Goal: Information Seeking & Learning: Learn about a topic

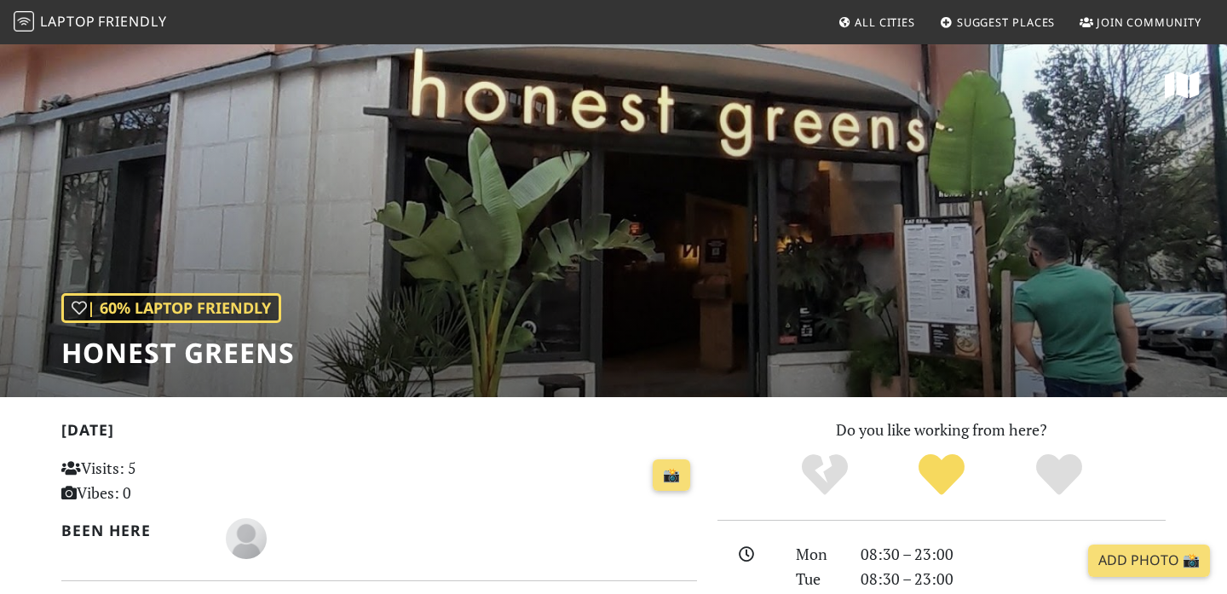
click at [85, 28] on span "Laptop" at bounding box center [67, 21] width 55 height 19
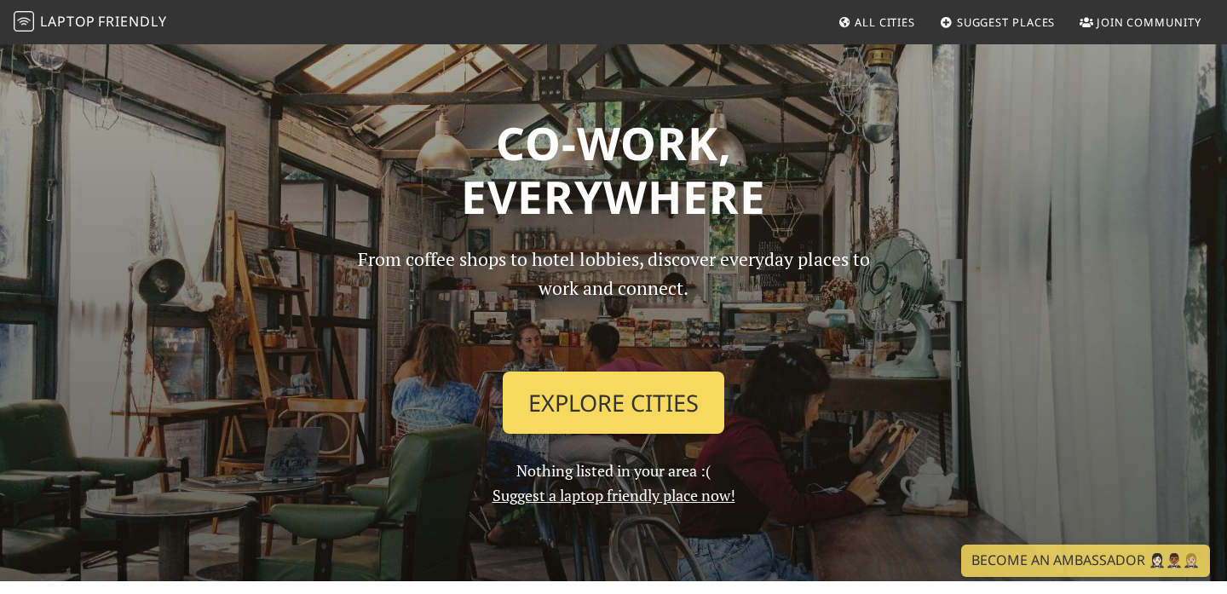
click at [589, 429] on link "Explore Cities" at bounding box center [613, 402] width 221 height 63
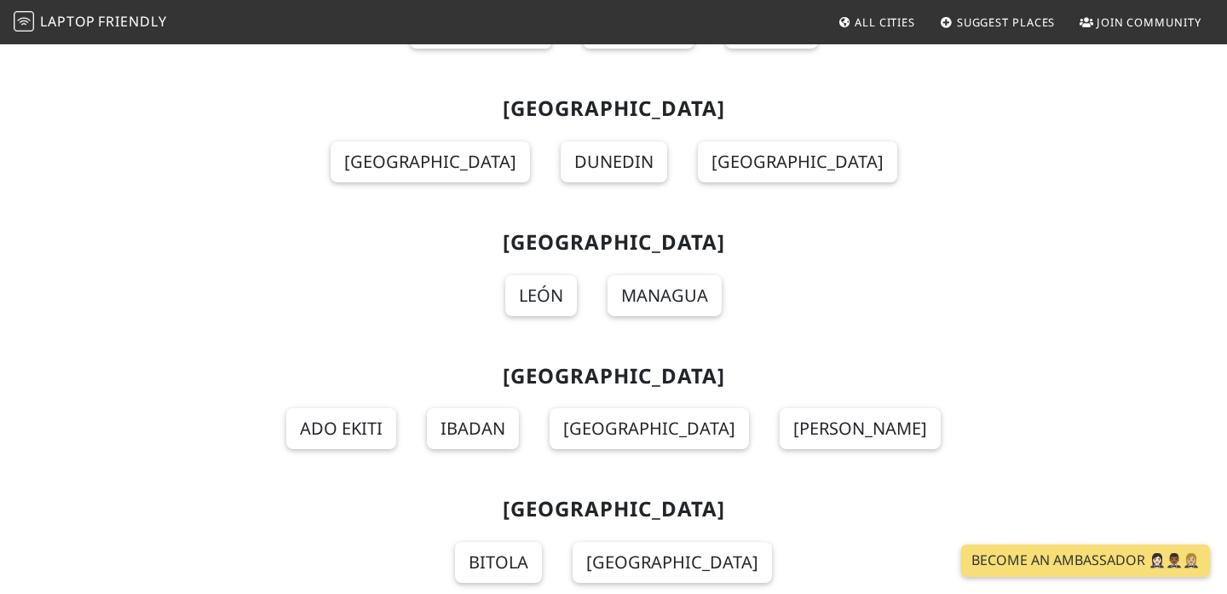
scroll to position [13432, 0]
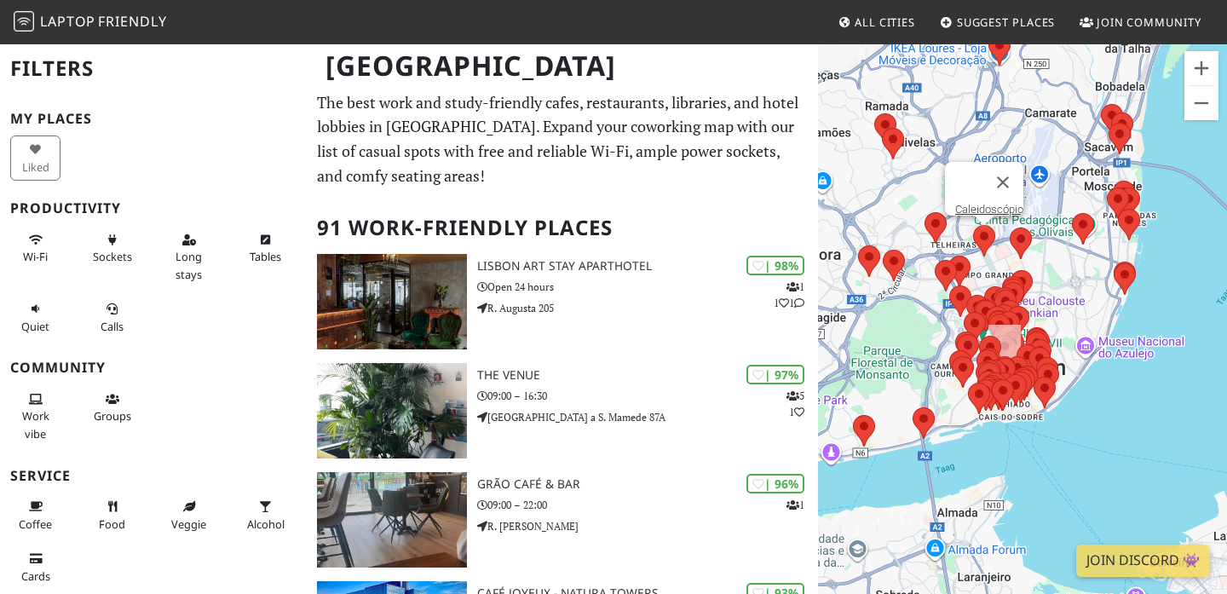
drag, startPoint x: 1052, startPoint y: 365, endPoint x: 992, endPoint y: 242, distance: 137.5
click at [992, 242] on div at bounding box center [984, 241] width 22 height 32
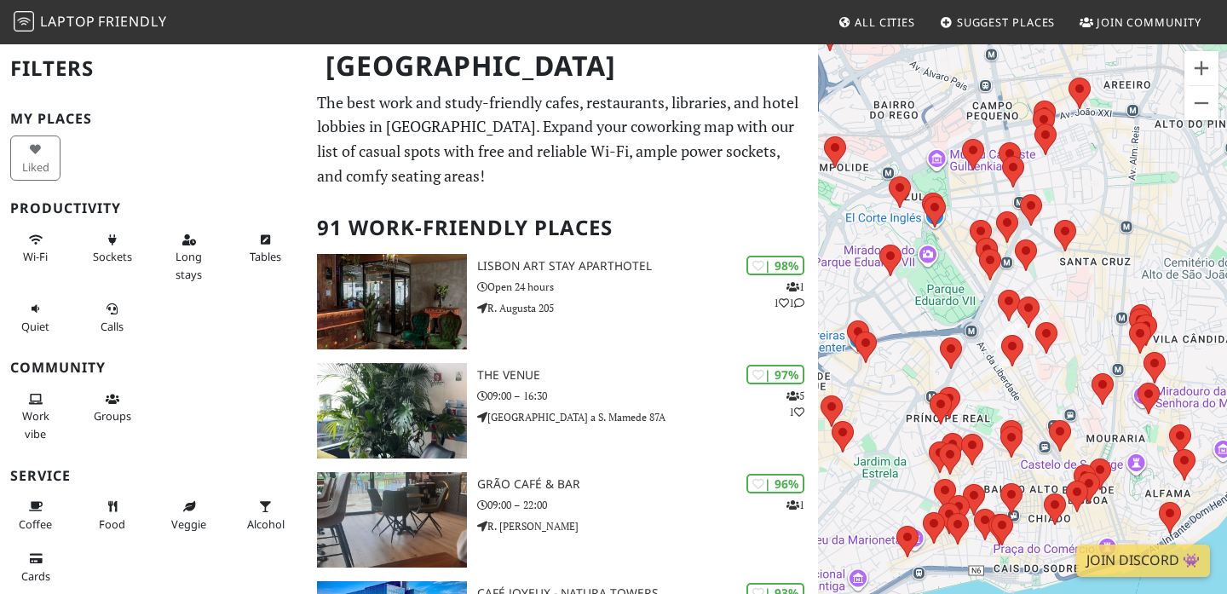
drag, startPoint x: 998, startPoint y: 382, endPoint x: 982, endPoint y: 334, distance: 50.9
click at [982, 334] on div "Caleidoscópio" at bounding box center [1022, 340] width 409 height 594
click at [1035, 322] on area at bounding box center [1035, 322] width 0 height 0
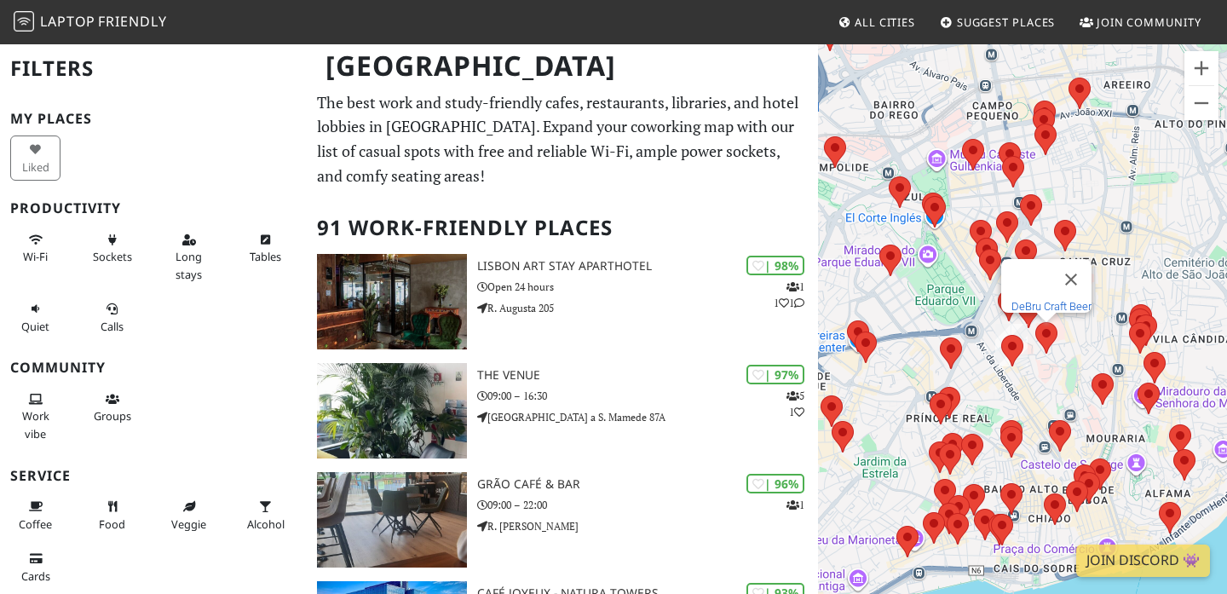
click at [1051, 300] on link "DeBru Craft Beer" at bounding box center [1051, 306] width 80 height 13
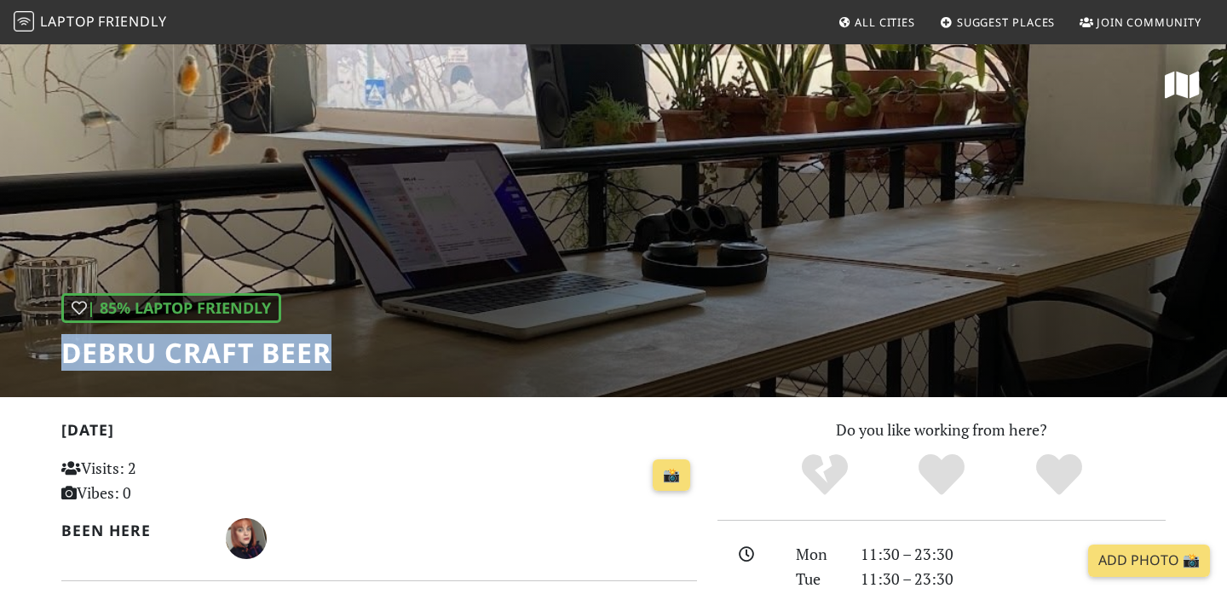
drag, startPoint x: 66, startPoint y: 357, endPoint x: 423, endPoint y: 354, distance: 357.8
click at [423, 354] on div "| 85% Laptop Friendly DeBru Craft Beer" at bounding box center [613, 220] width 1227 height 354
copy h1 "DeBru Craft Beer"
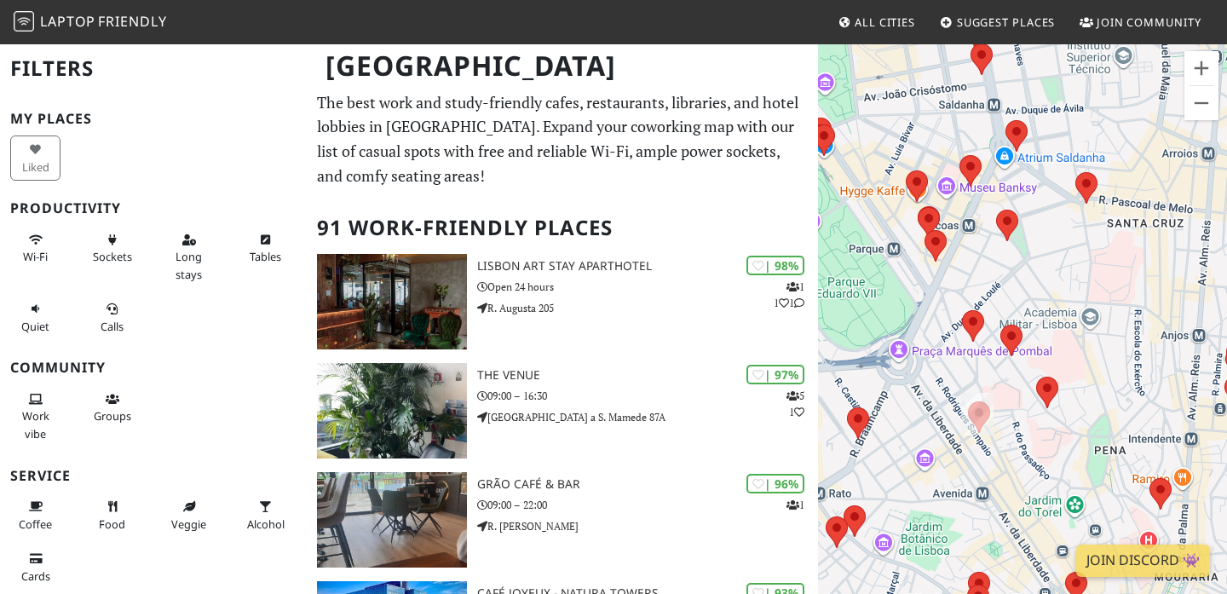
drag, startPoint x: 987, startPoint y: 473, endPoint x: 1029, endPoint y: 451, distance: 47.3
click at [1029, 451] on div at bounding box center [1022, 340] width 409 height 594
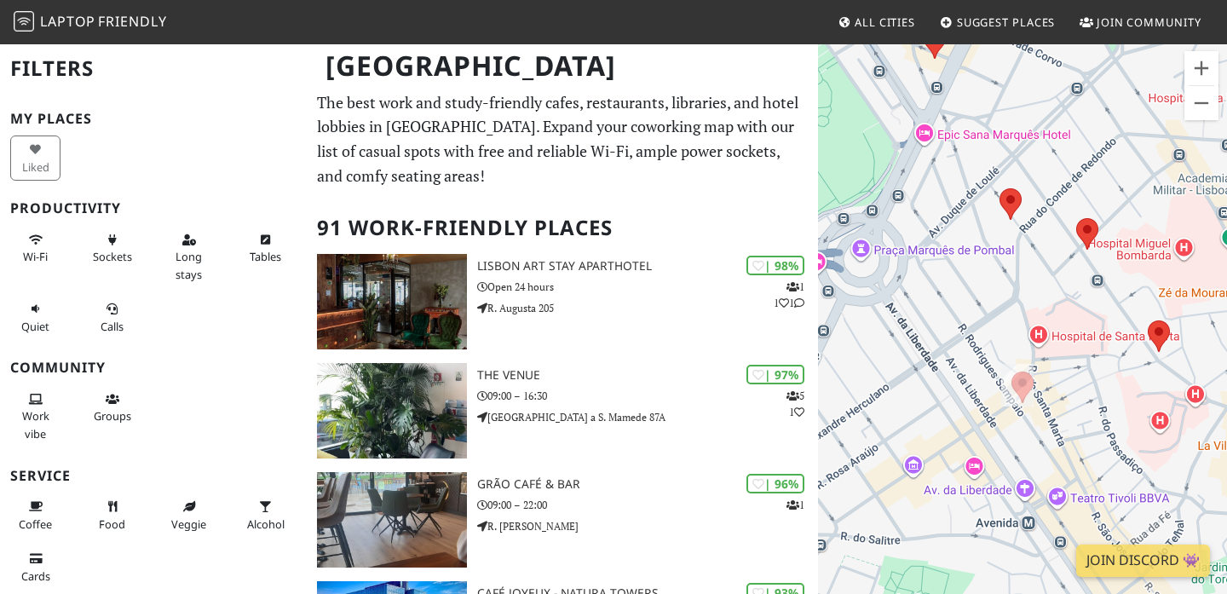
drag, startPoint x: 1010, startPoint y: 440, endPoint x: 1091, endPoint y: 417, distance: 84.4
click at [1091, 417] on div at bounding box center [1022, 340] width 409 height 594
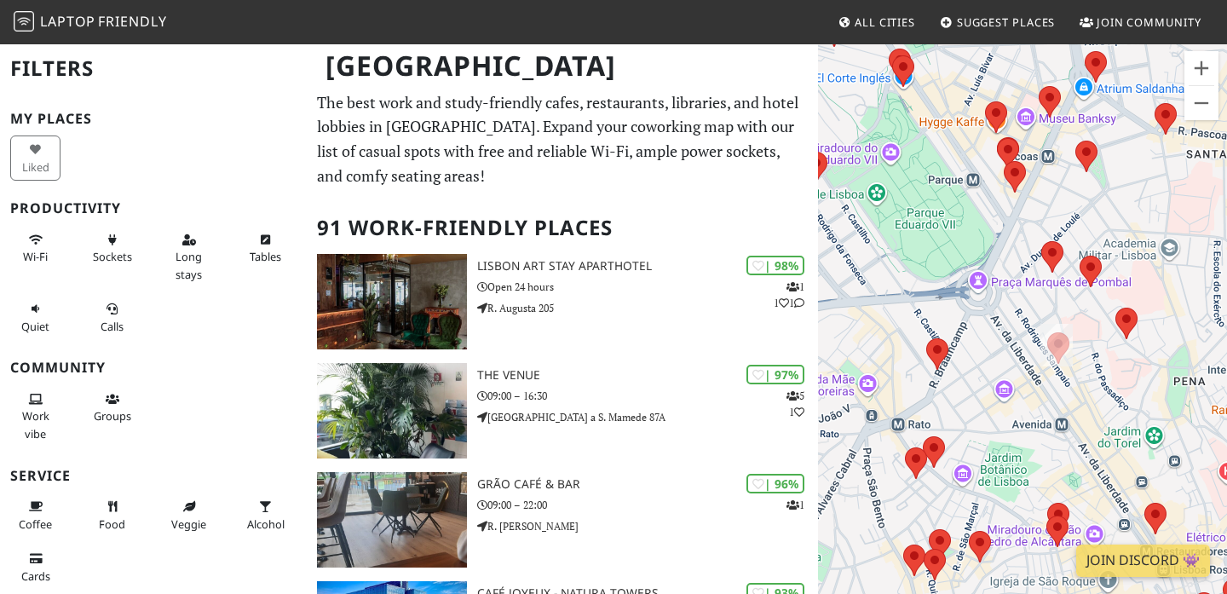
drag, startPoint x: 1089, startPoint y: 420, endPoint x: 1089, endPoint y: 369, distance: 51.1
click at [1089, 369] on div at bounding box center [1022, 340] width 409 height 594
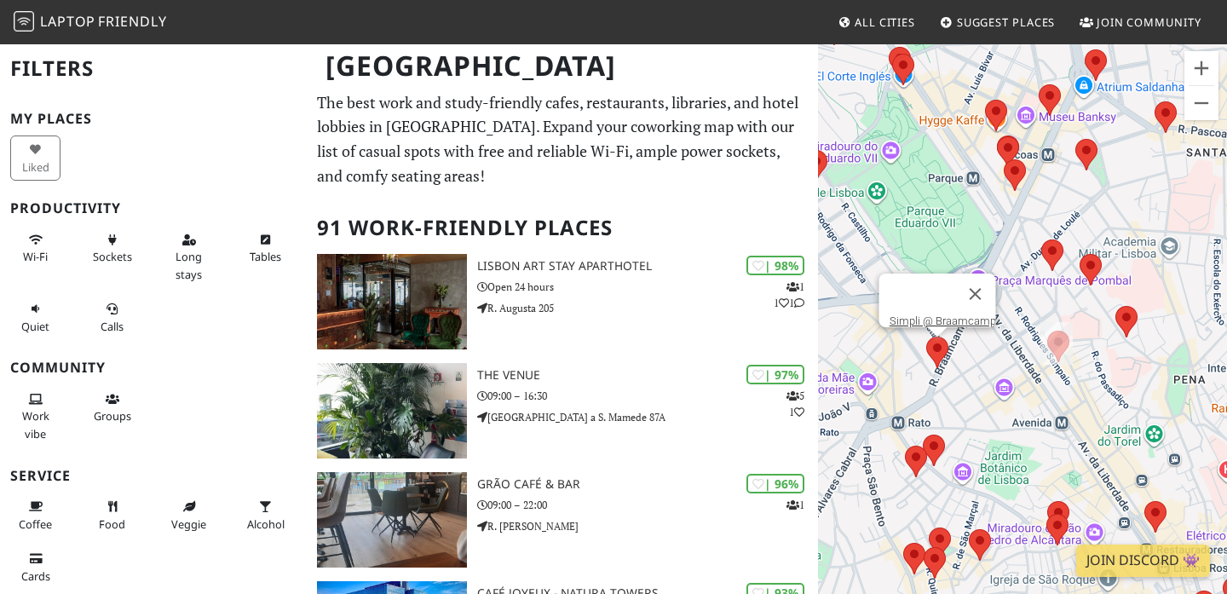
click at [926, 336] on area at bounding box center [926, 336] width 0 height 0
click at [944, 314] on link "Simpli @ Braamcamp" at bounding box center [942, 320] width 106 height 13
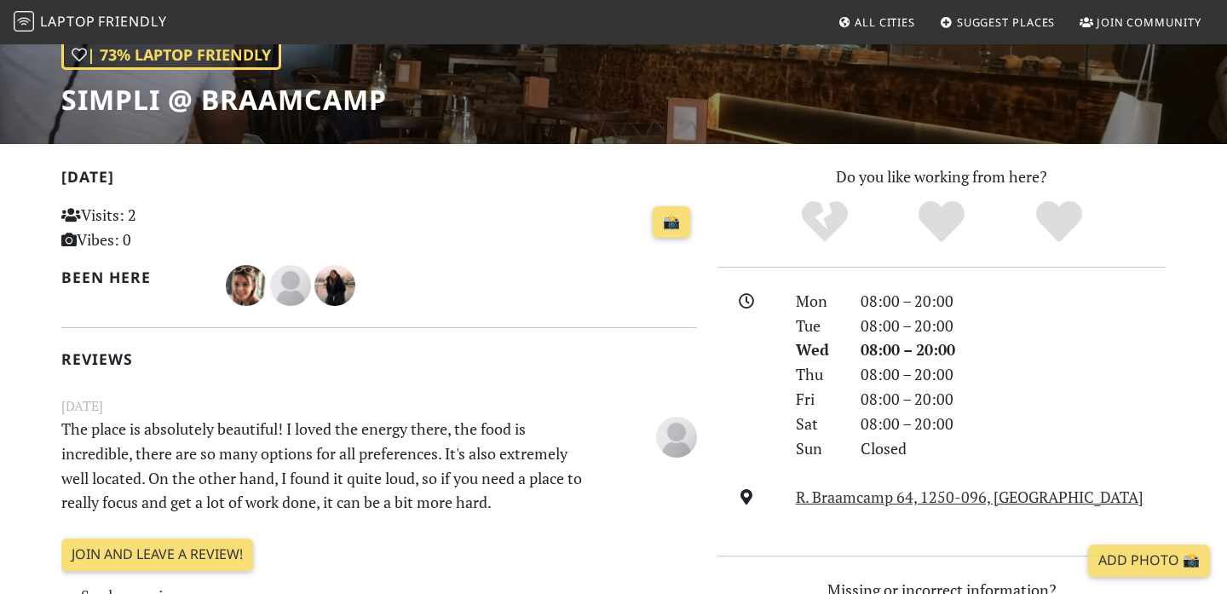
scroll to position [77, 0]
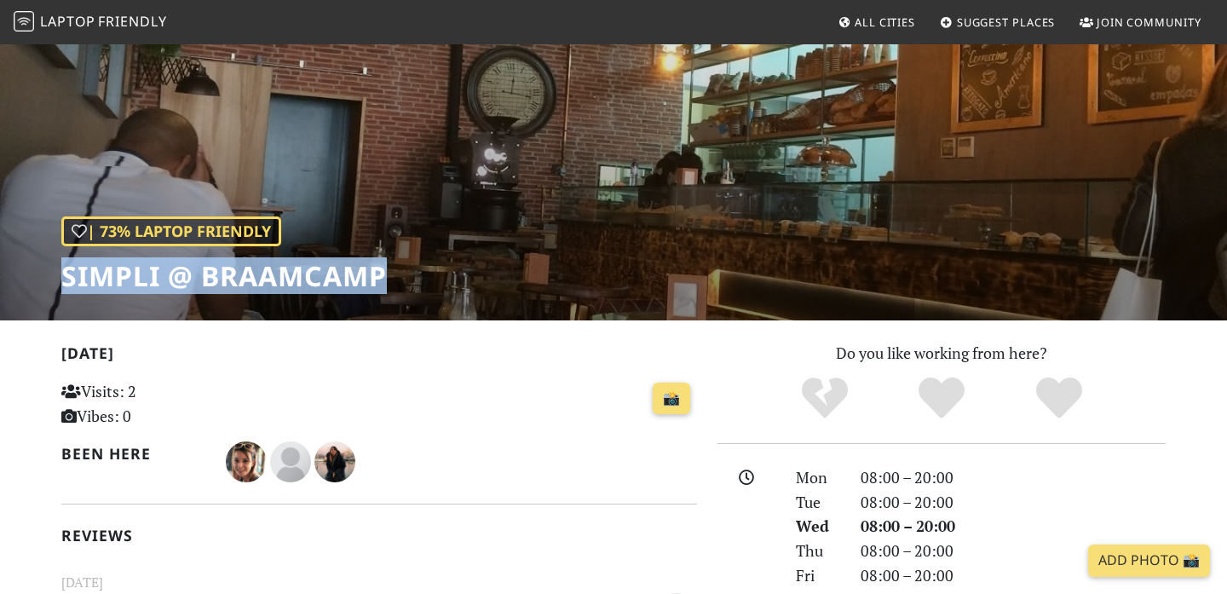
drag, startPoint x: 382, startPoint y: 283, endPoint x: 42, endPoint y: 283, distance: 340.8
click at [42, 283] on div "| 73% Laptop Friendly Simpli @ Braamcamp" at bounding box center [613, 143] width 1227 height 354
copy h1 "Simpli @ Braamcamp"
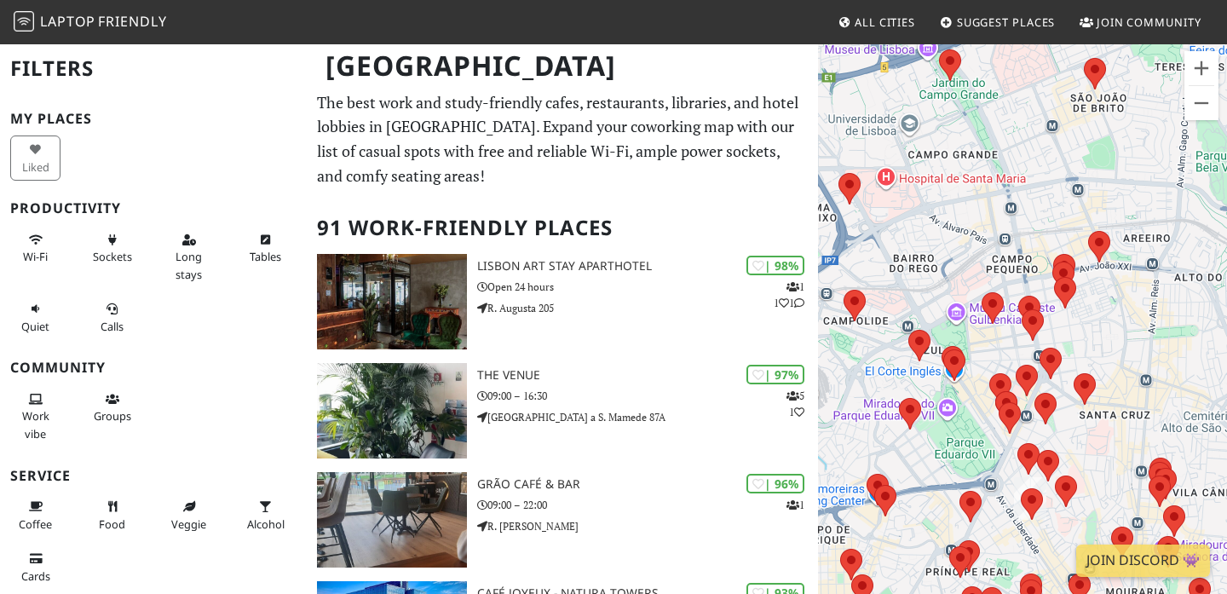
drag, startPoint x: 1050, startPoint y: 470, endPoint x: 917, endPoint y: 356, distance: 175.2
click at [917, 356] on div at bounding box center [1022, 340] width 409 height 594
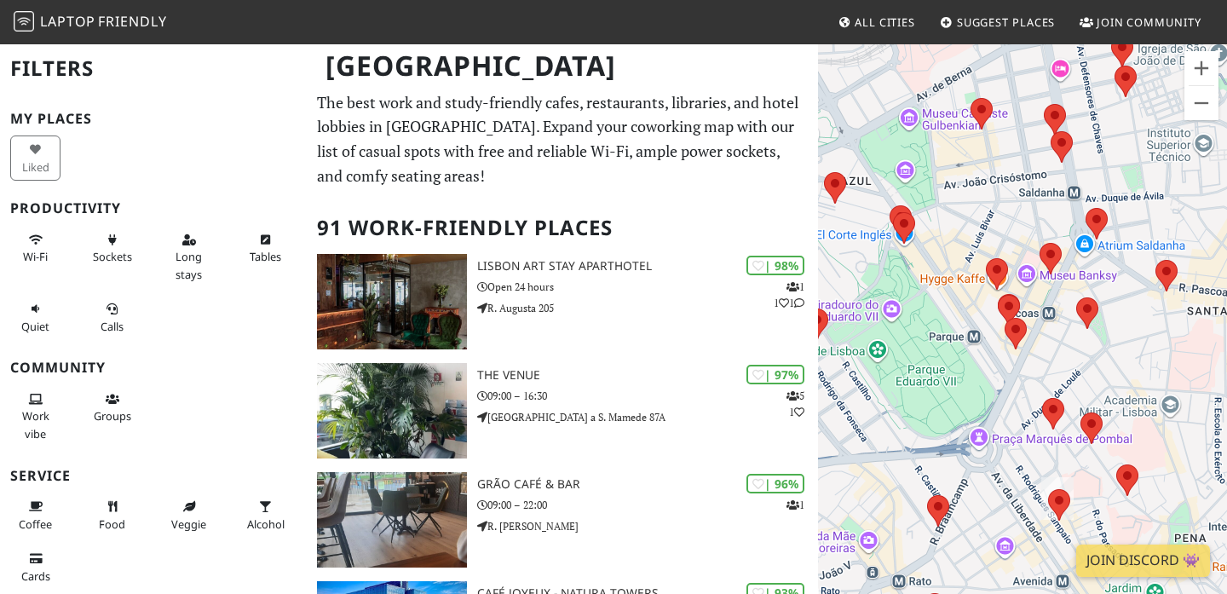
click at [1004, 318] on area at bounding box center [1004, 318] width 0 height 0
click at [1020, 296] on link "TAB coffee" at bounding box center [1020, 302] width 53 height 13
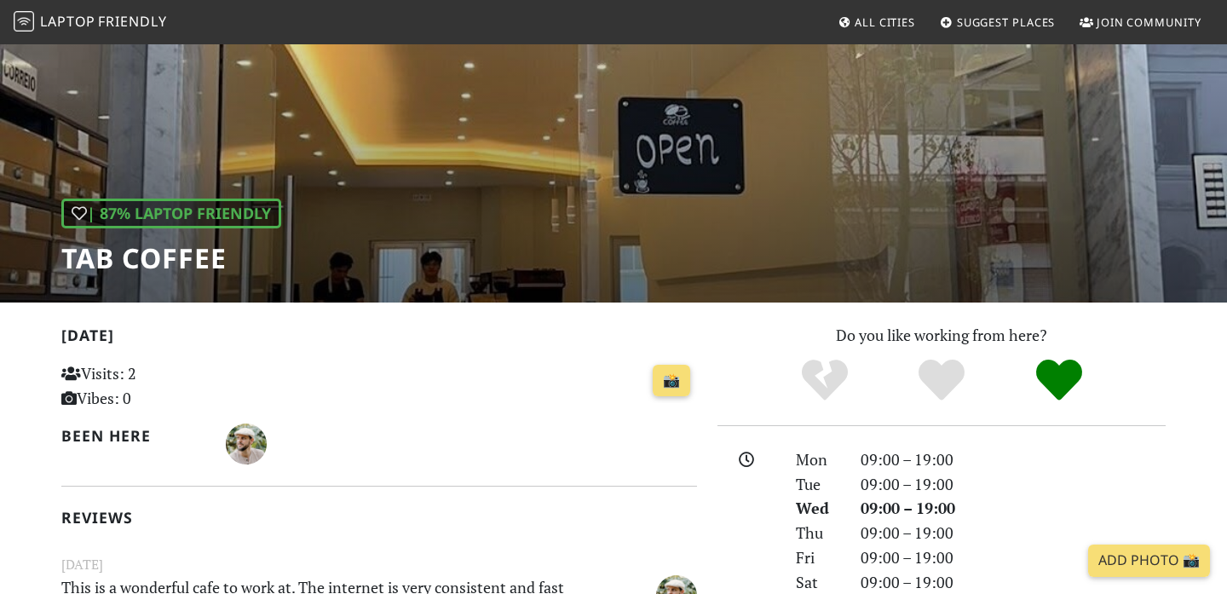
scroll to position [117, 0]
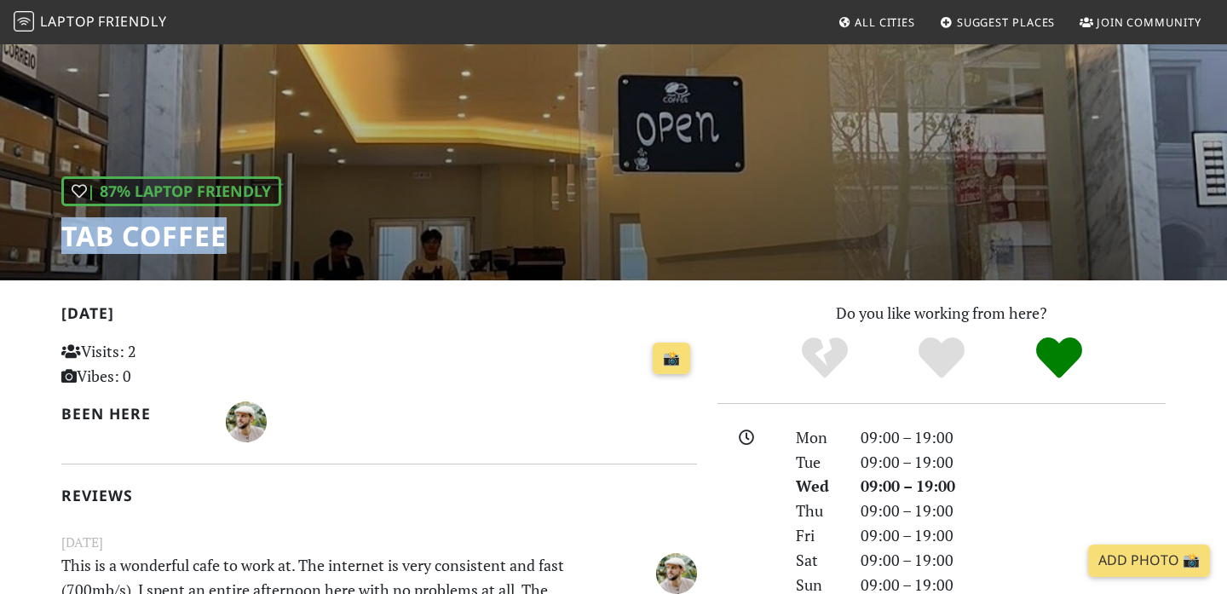
drag, startPoint x: 61, startPoint y: 233, endPoint x: 317, endPoint y: 233, distance: 255.6
click at [317, 234] on div "| 87% Laptop Friendly TAB coffee" at bounding box center [613, 103] width 1227 height 354
copy h1 "TAB coffee"
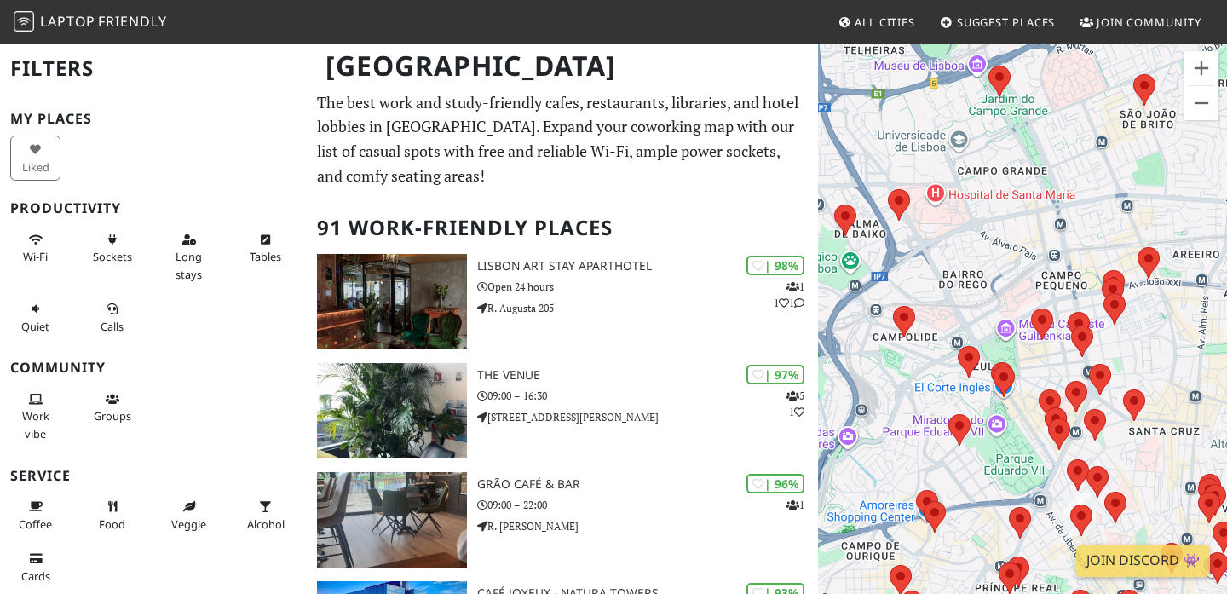
drag, startPoint x: 1033, startPoint y: 474, endPoint x: 972, endPoint y: 408, distance: 89.8
click at [972, 408] on div at bounding box center [1022, 340] width 409 height 594
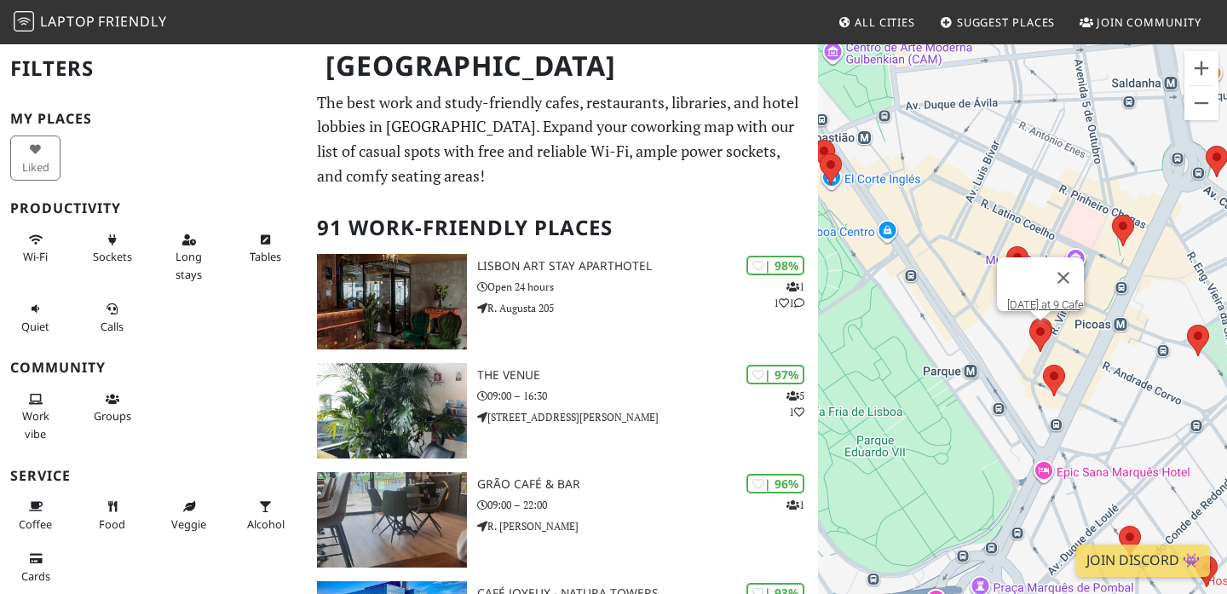
click at [1029, 320] on area at bounding box center [1029, 320] width 0 height 0
click at [1043, 298] on link "[DATE] at 9 Cafe" at bounding box center [1045, 304] width 77 height 13
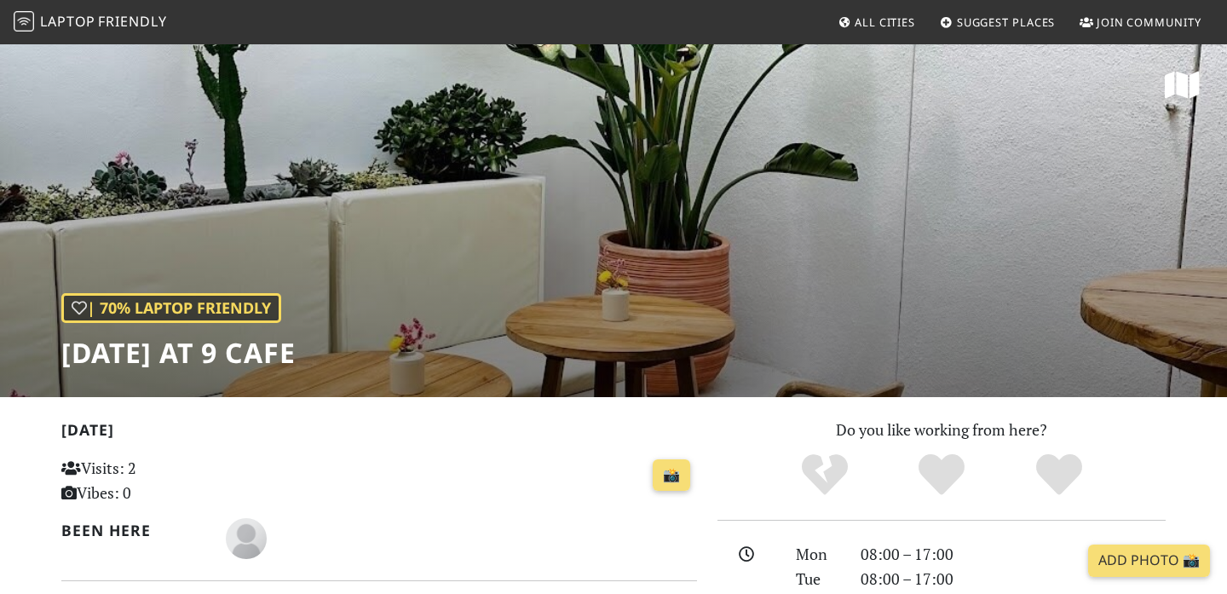
click at [211, 351] on h1 "[DATE] at 9 Cafe" at bounding box center [178, 352] width 234 height 32
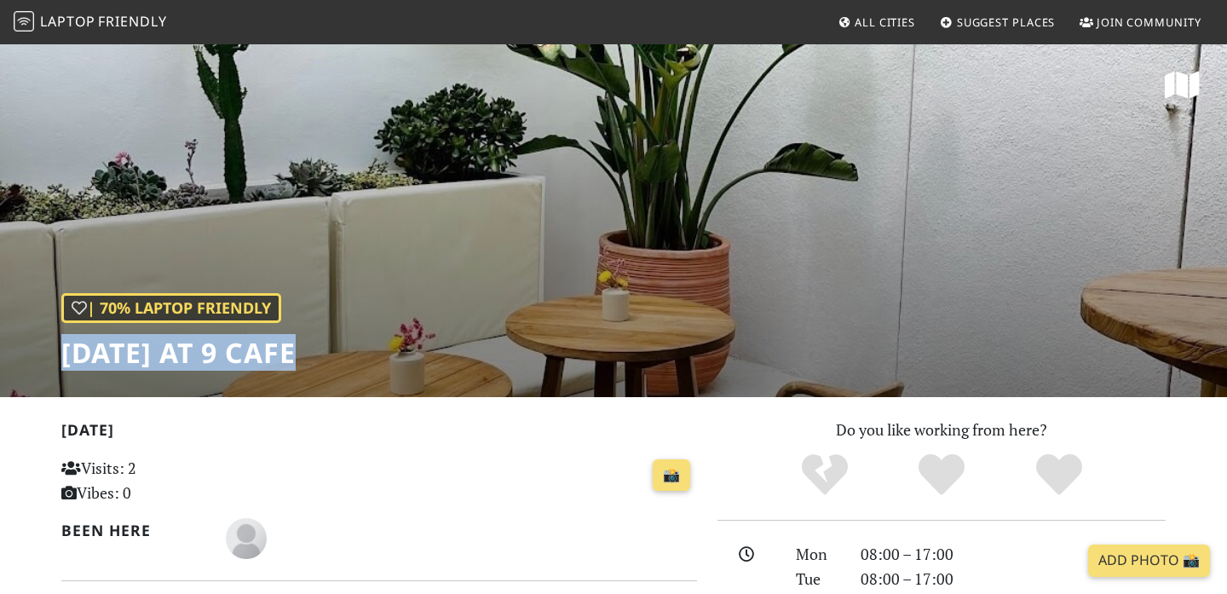
click at [211, 351] on h1 "Tomorrow at 9 Cafe" at bounding box center [178, 352] width 234 height 32
copy div "Tomorrow at 9 Cafe"
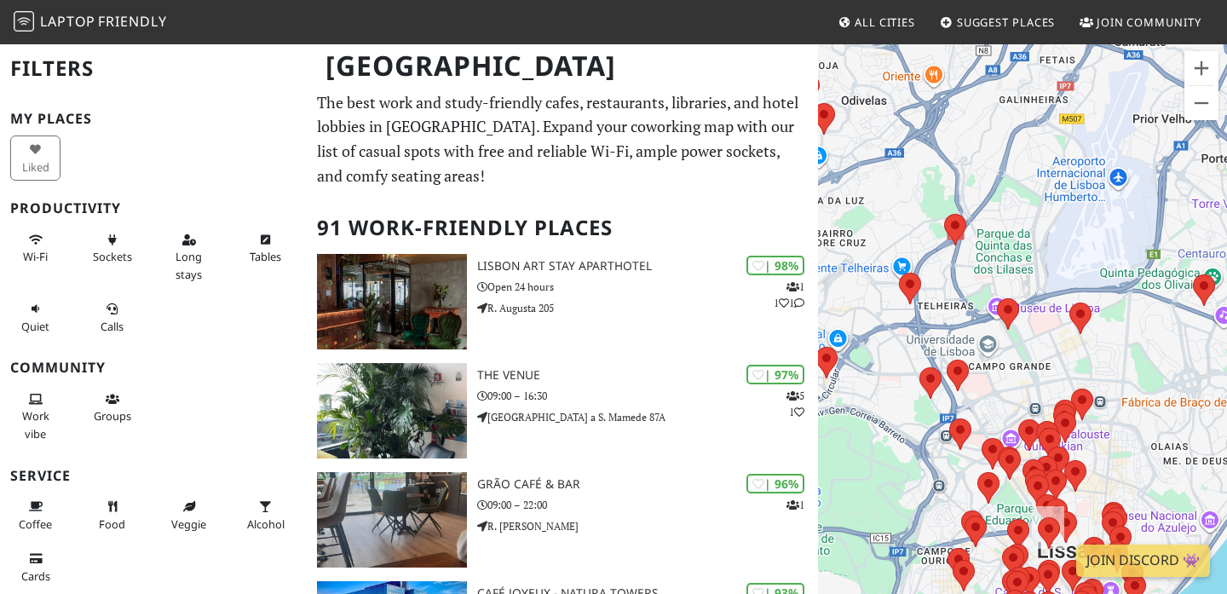
drag, startPoint x: 1004, startPoint y: 391, endPoint x: 899, endPoint y: 306, distance: 135.7
click at [899, 306] on div at bounding box center [1022, 340] width 409 height 594
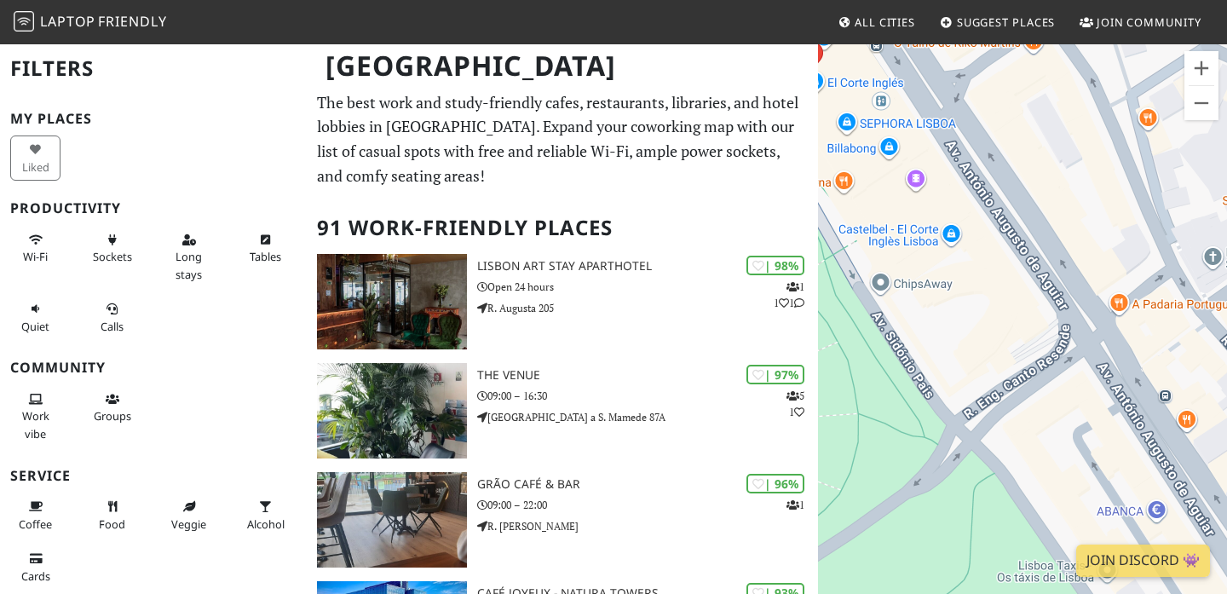
drag, startPoint x: 1029, startPoint y: 444, endPoint x: 1028, endPoint y: 418, distance: 25.6
click at [1025, 418] on div at bounding box center [1022, 340] width 409 height 594
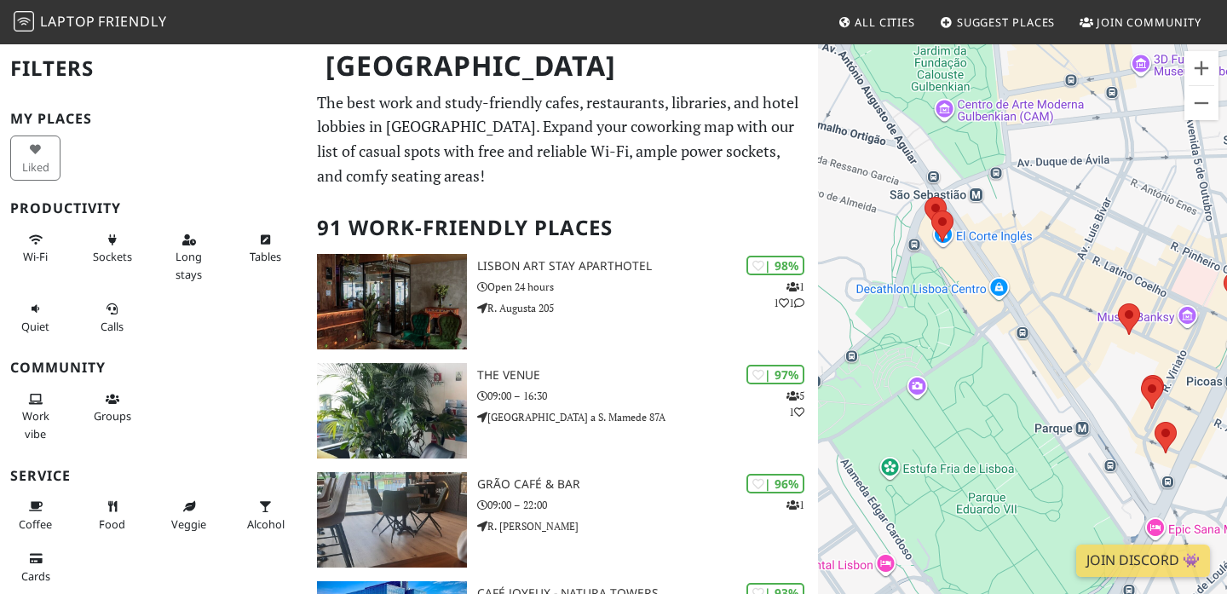
drag, startPoint x: 1027, startPoint y: 440, endPoint x: 990, endPoint y: 325, distance: 121.0
click at [990, 325] on div at bounding box center [1022, 340] width 409 height 594
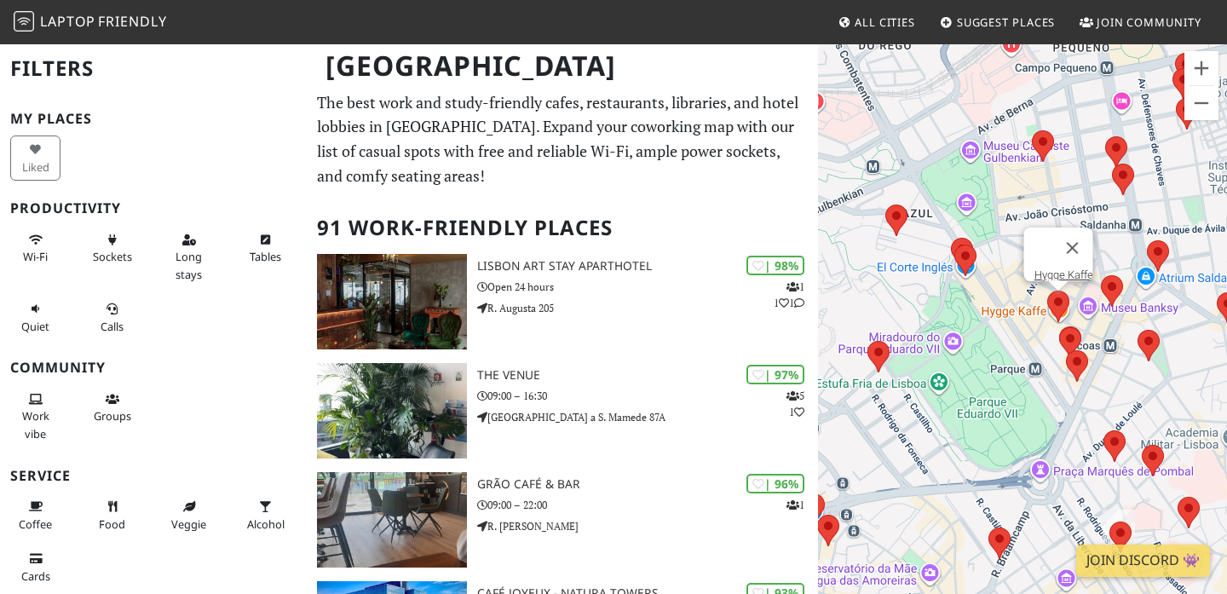
click at [1047, 290] on area at bounding box center [1047, 290] width 0 height 0
click at [1050, 268] on link "Hygge Kaffe" at bounding box center [1063, 274] width 59 height 13
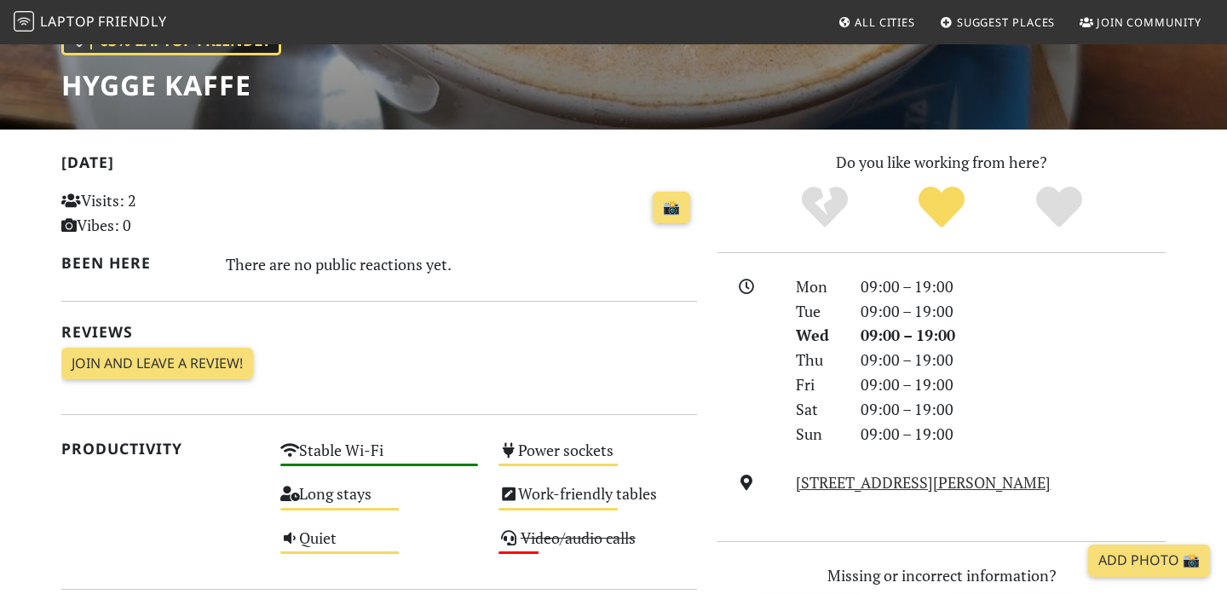
scroll to position [147, 0]
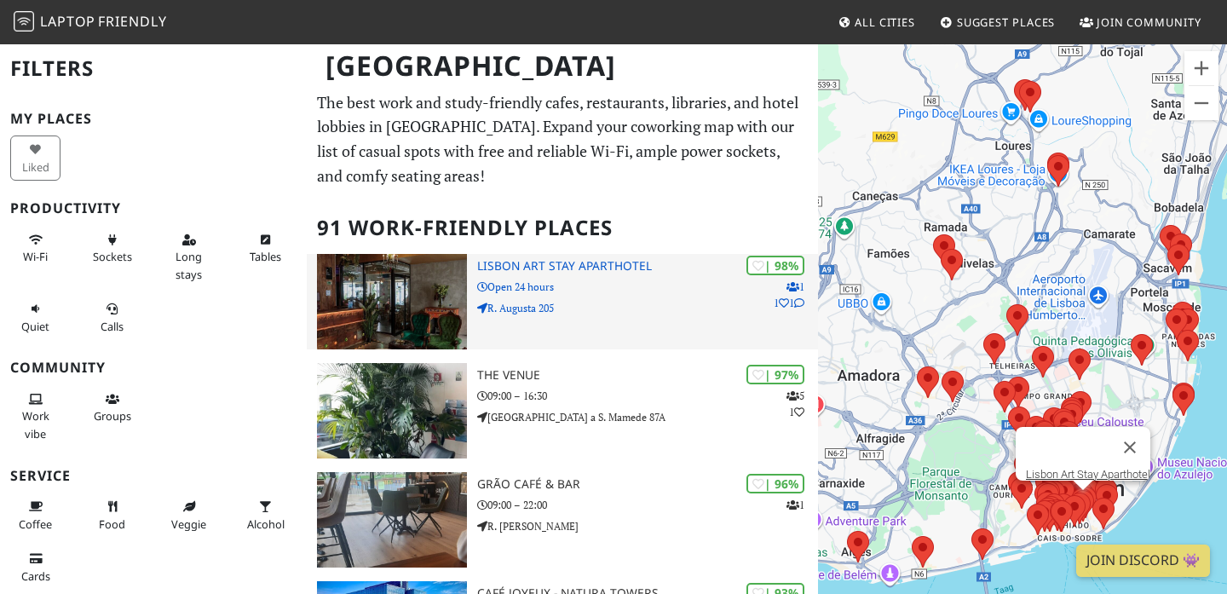
click at [420, 306] on img at bounding box center [392, 301] width 150 height 95
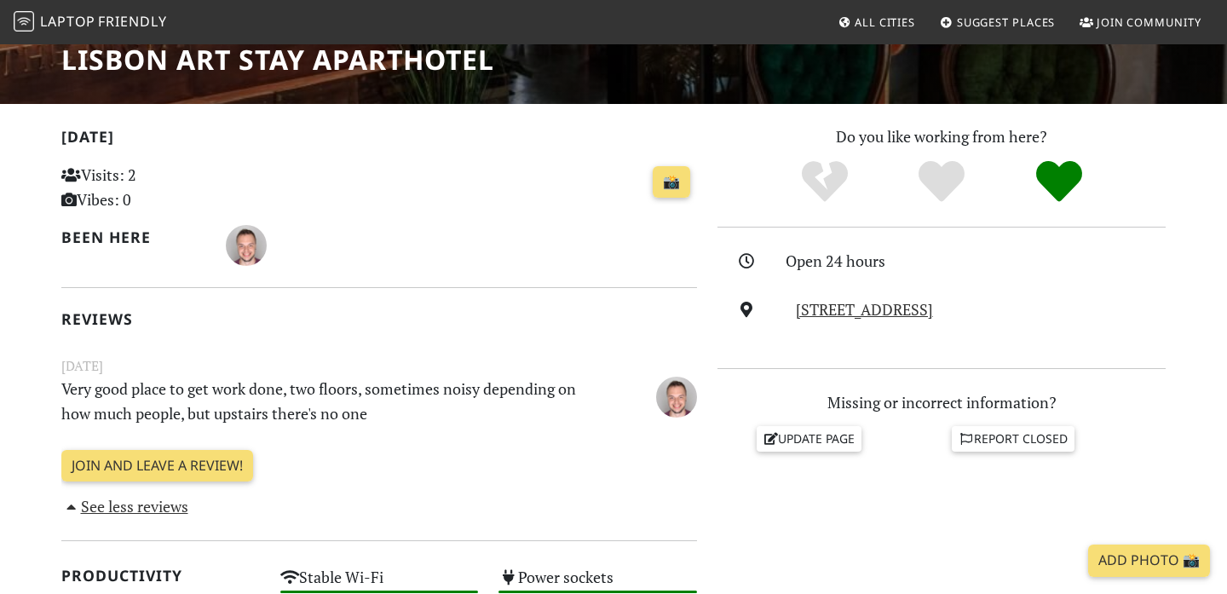
scroll to position [316, 0]
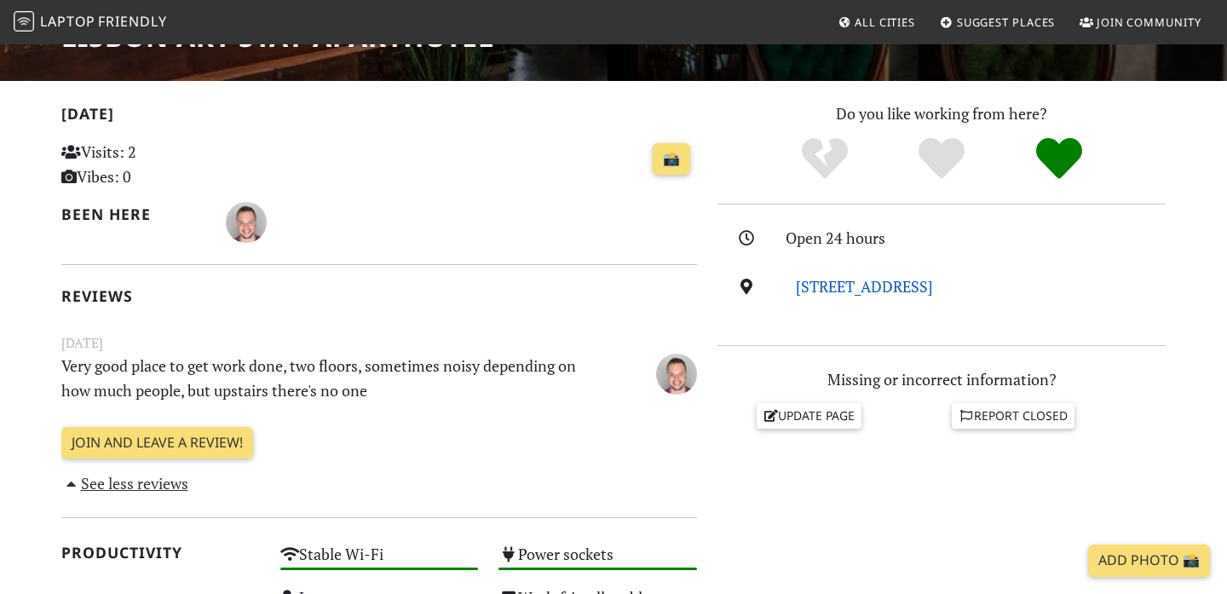
click at [860, 288] on link "[STREET_ADDRESS]" at bounding box center [864, 286] width 137 height 20
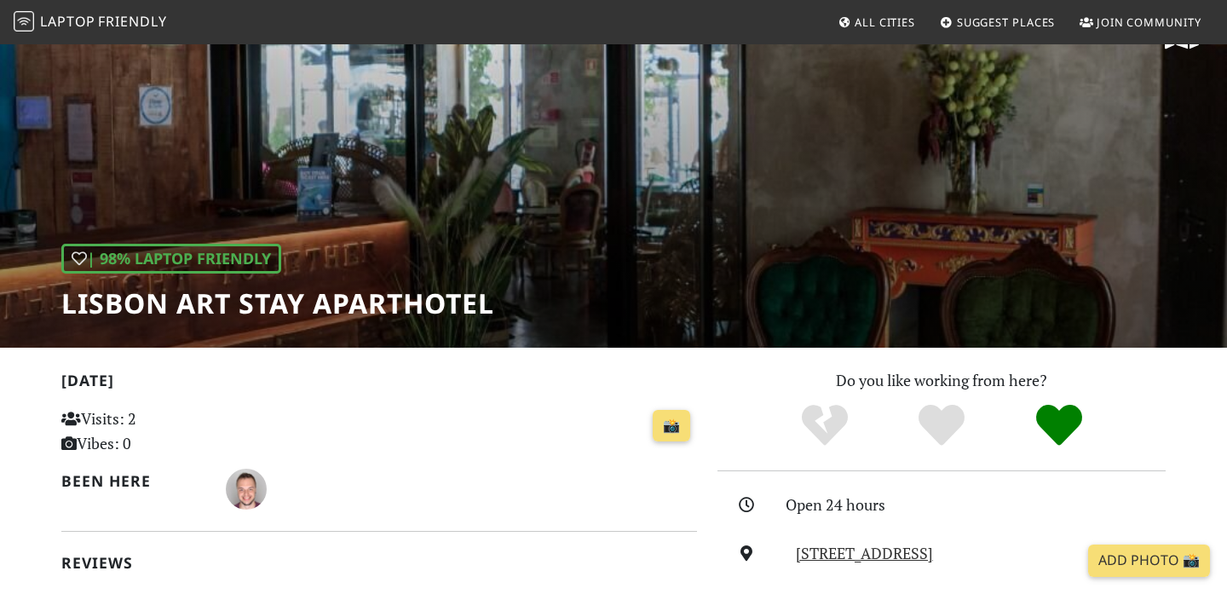
scroll to position [0, 0]
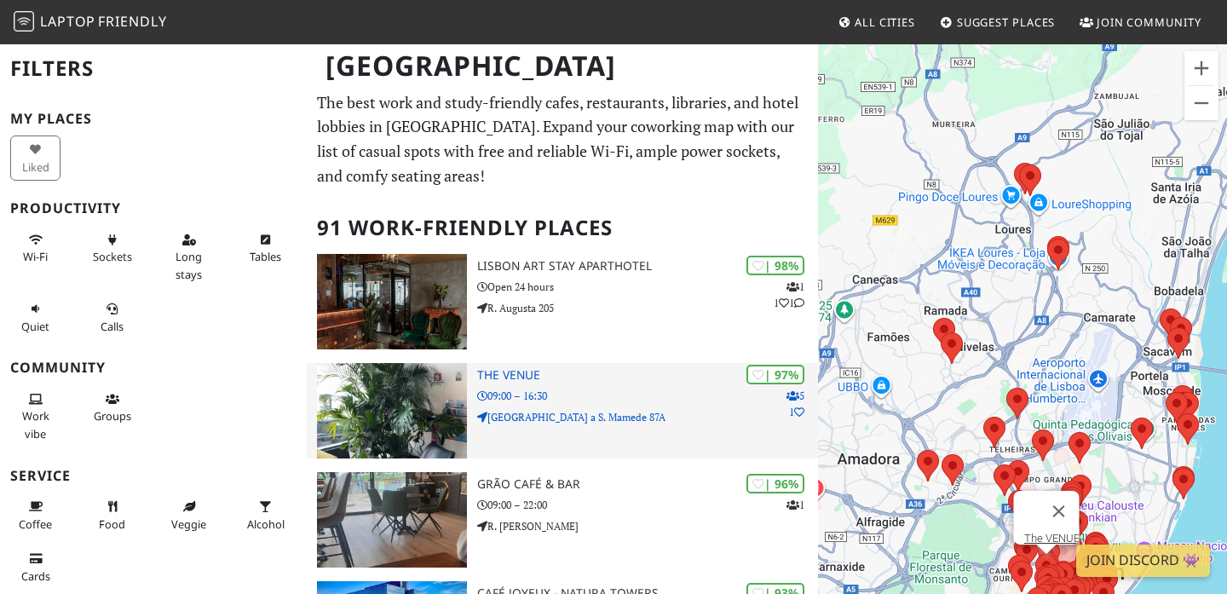
click at [416, 400] on img at bounding box center [392, 410] width 150 height 95
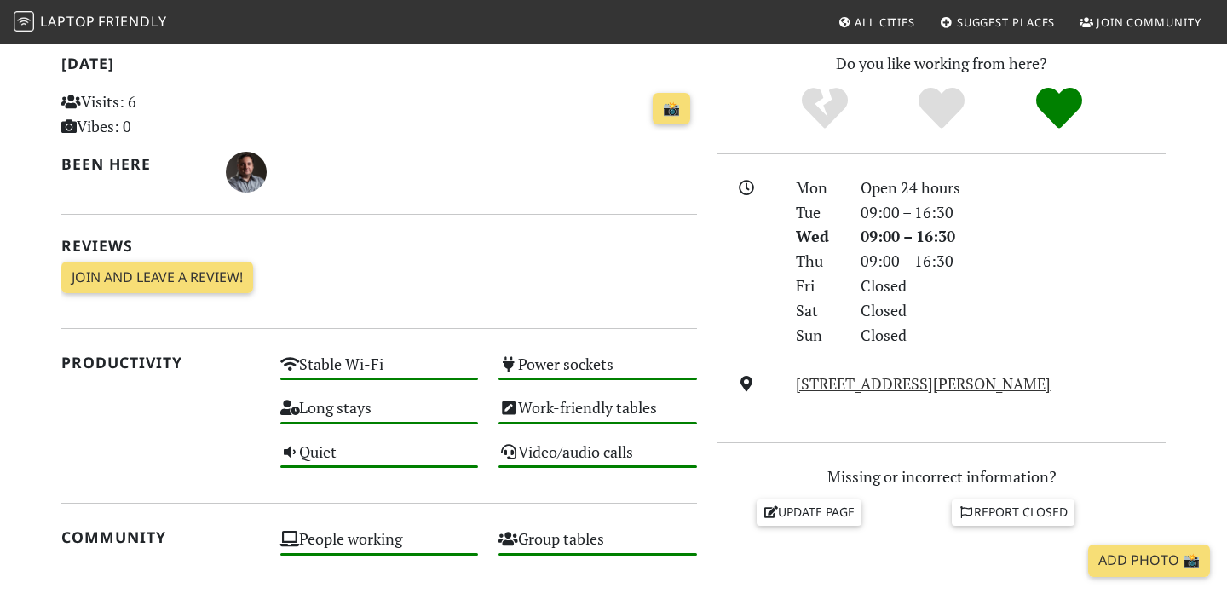
scroll to position [405, 0]
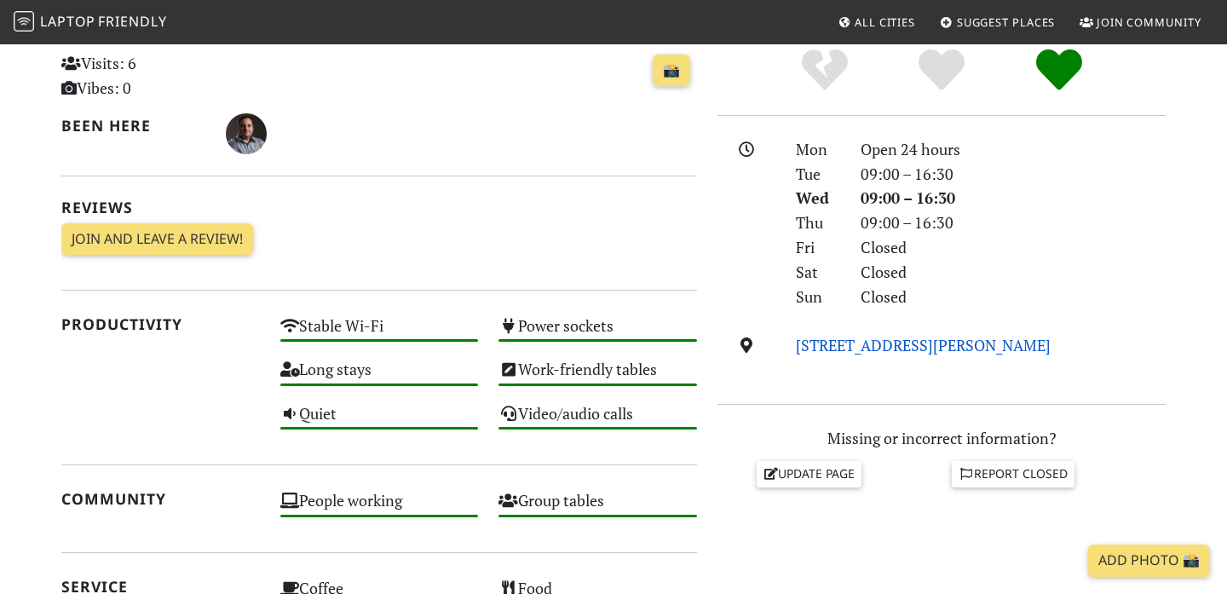
click at [828, 345] on link "[STREET_ADDRESS][PERSON_NAME]" at bounding box center [923, 345] width 255 height 20
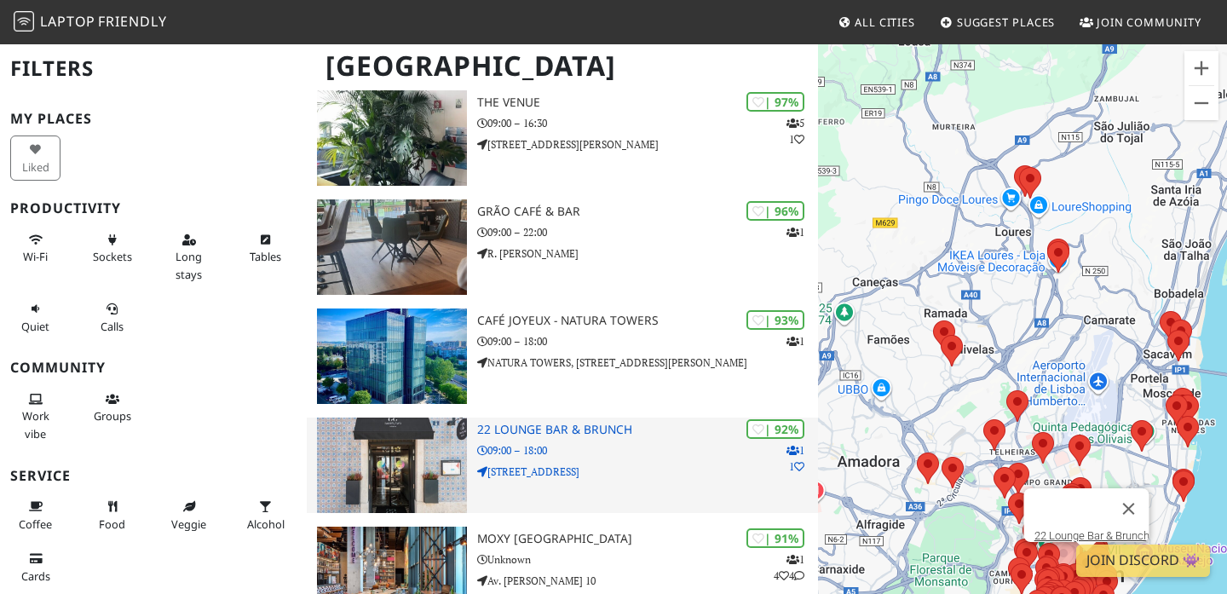
scroll to position [276, 0]
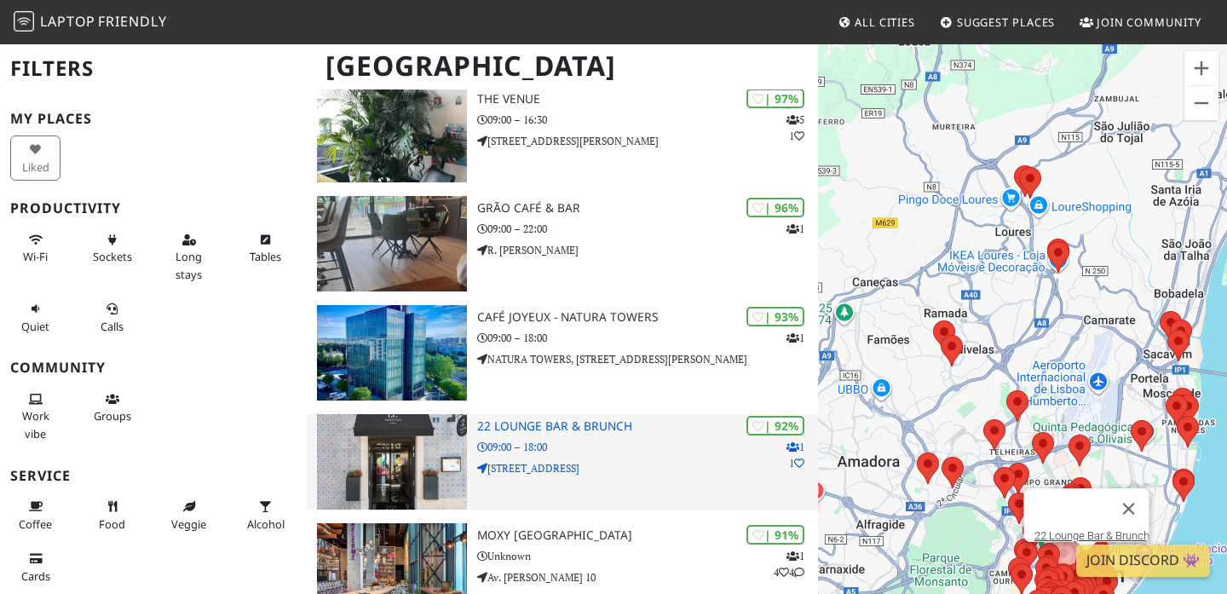
click at [417, 451] on img at bounding box center [392, 461] width 150 height 95
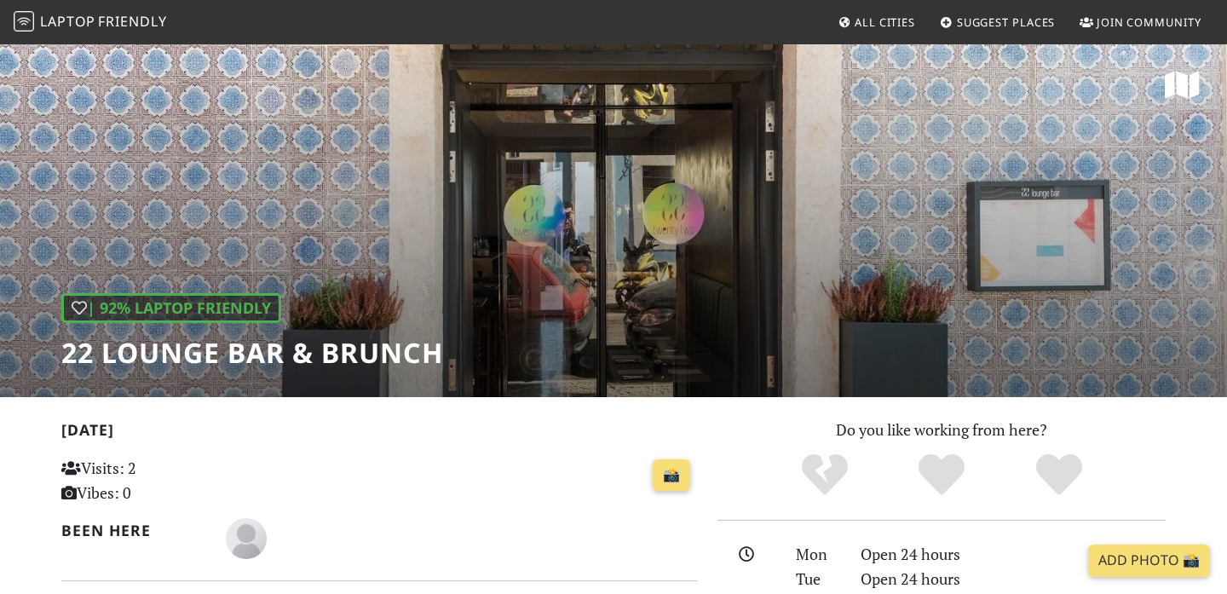
click at [622, 273] on div "| 92% Laptop Friendly 22 Lounge Bar & Brunch" at bounding box center [613, 220] width 1227 height 354
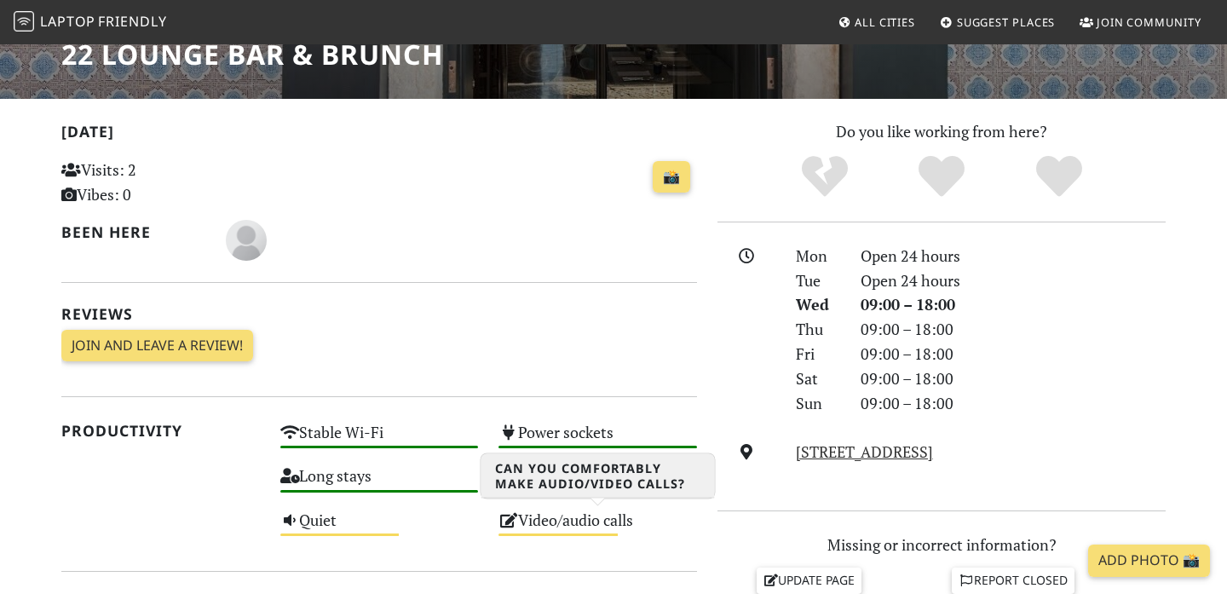
scroll to position [281, 0]
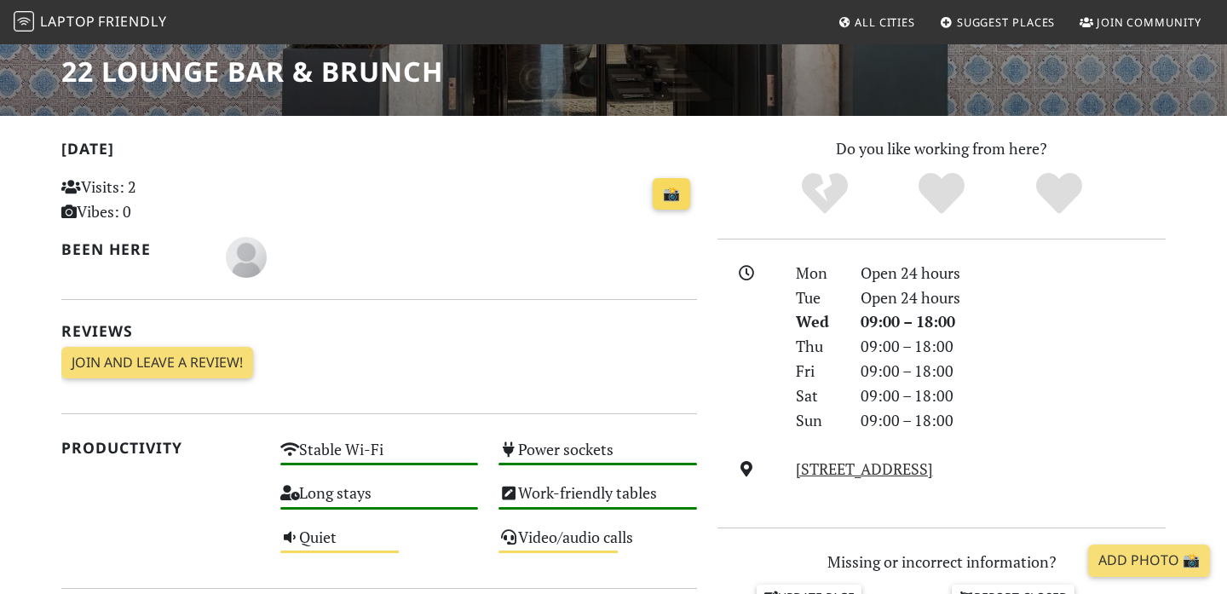
click at [671, 195] on link "📸" at bounding box center [671, 194] width 37 height 32
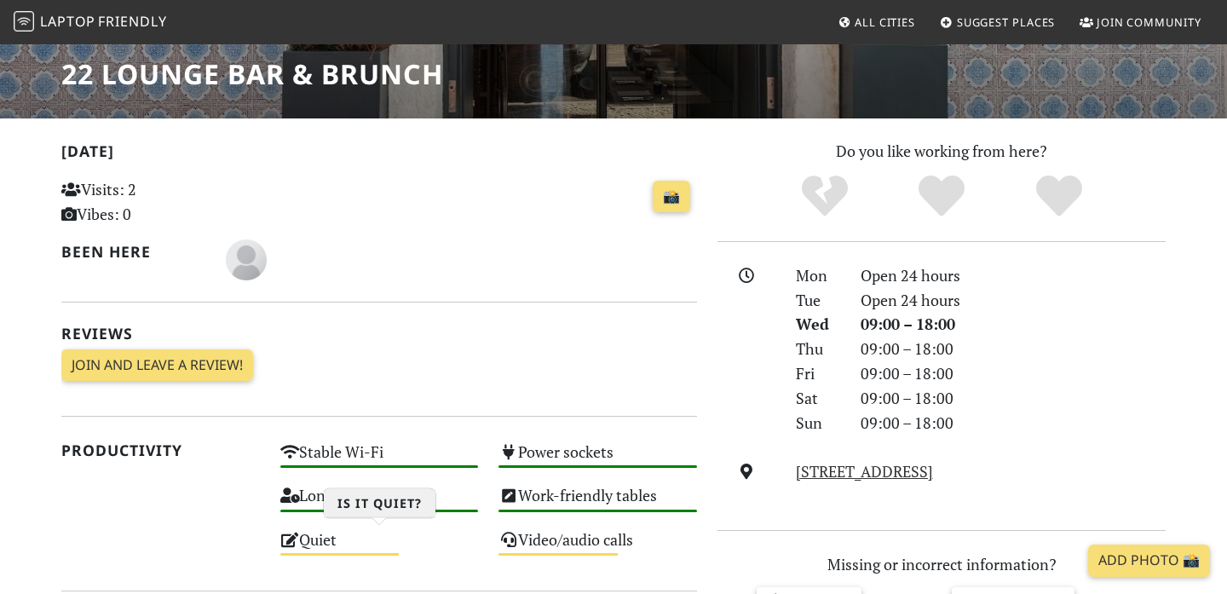
scroll to position [530, 0]
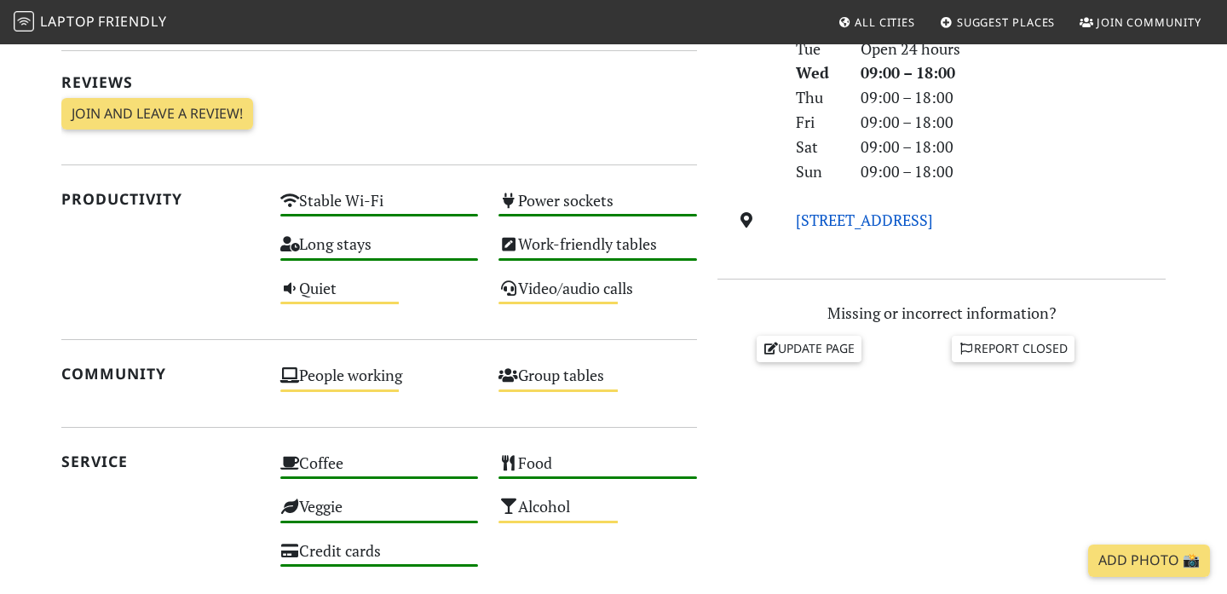
click at [890, 221] on link "R. do Desterro 4, 1150-127, Lisbon" at bounding box center [864, 220] width 137 height 20
